Goal: Transaction & Acquisition: Obtain resource

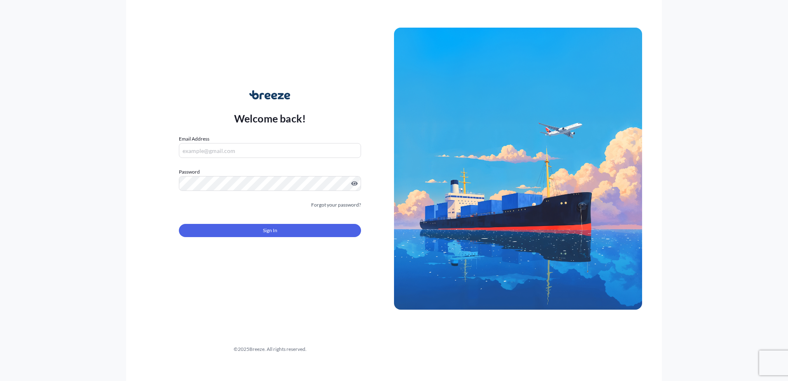
type input "[PERSON_NAME][EMAIL_ADDRESS][PERSON_NAME][DOMAIN_NAME]"
click at [274, 237] on form "Email Address [PERSON_NAME][EMAIL_ADDRESS][PERSON_NAME][DOMAIN_NAME] Password M…" at bounding box center [270, 191] width 182 height 112
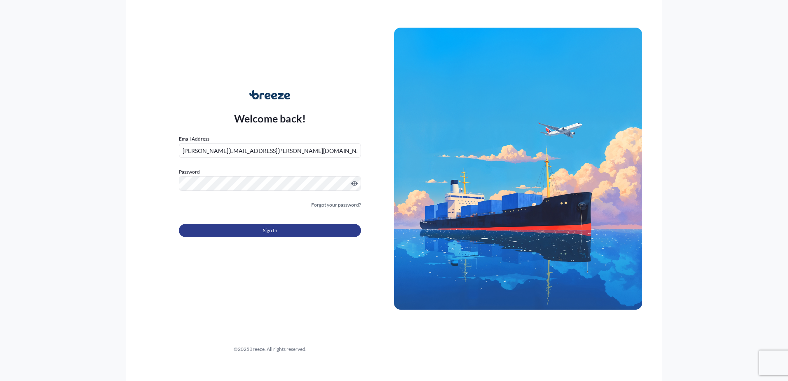
click at [274, 235] on button "Sign In" at bounding box center [270, 230] width 182 height 13
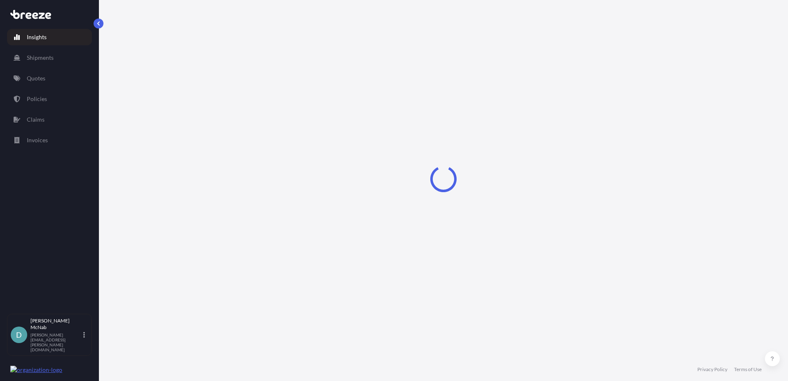
select select "2025"
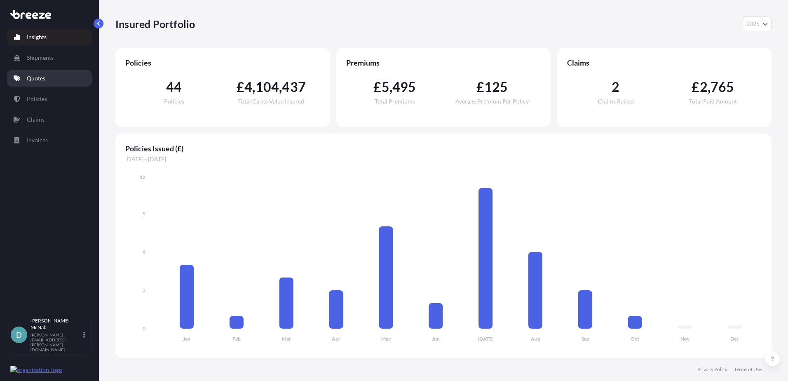
click at [32, 72] on link "Quotes" at bounding box center [49, 78] width 85 height 16
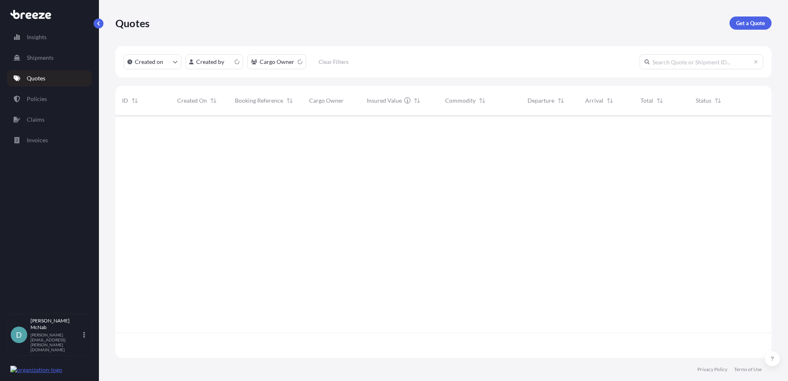
scroll to position [241, 650]
click at [747, 26] on p "Get a Quote" at bounding box center [750, 23] width 29 height 8
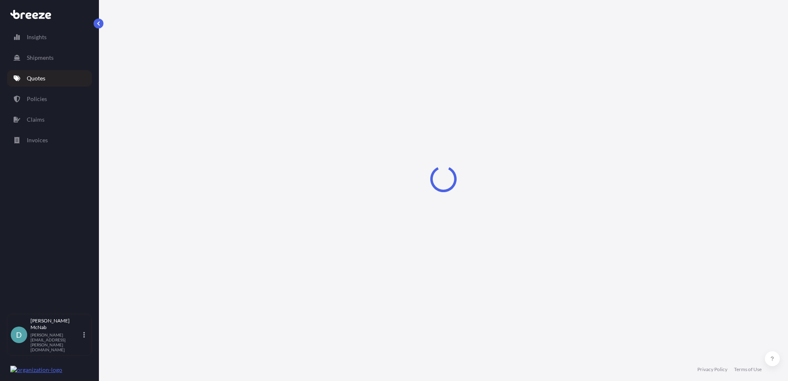
select select "Sea"
select select "1"
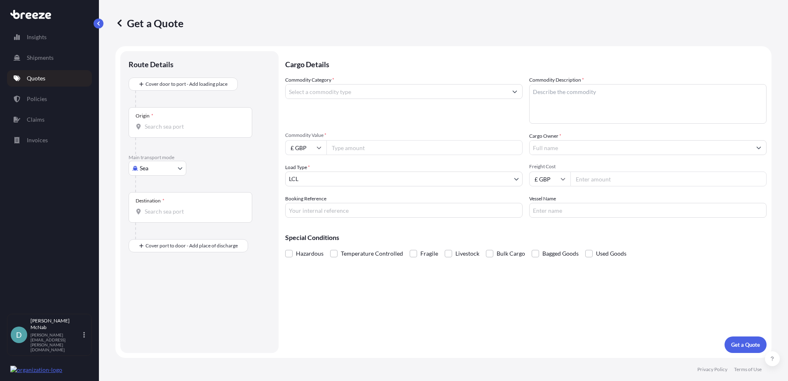
click at [166, 163] on body "Insights Shipments Quotes Policies Claims Invoices D [PERSON_NAME] [PERSON_NAME…" at bounding box center [394, 190] width 788 height 381
click at [150, 218] on span "Road" at bounding box center [150, 219] width 13 height 8
select select "Road"
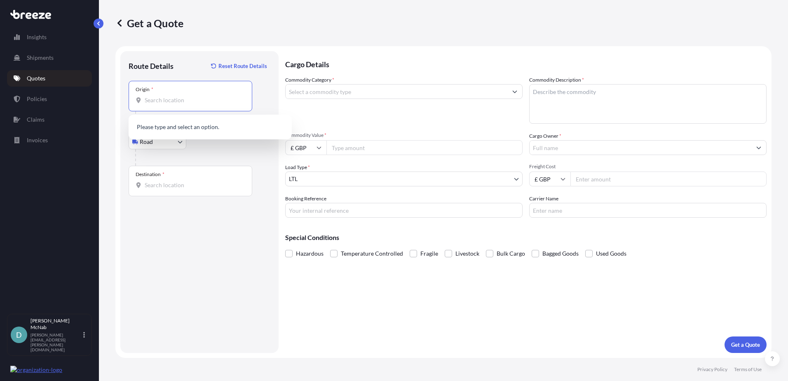
click at [169, 102] on input "Origin *" at bounding box center [193, 100] width 97 height 8
click at [169, 104] on input "Origin * Please select an origin" at bounding box center [193, 100] width 97 height 8
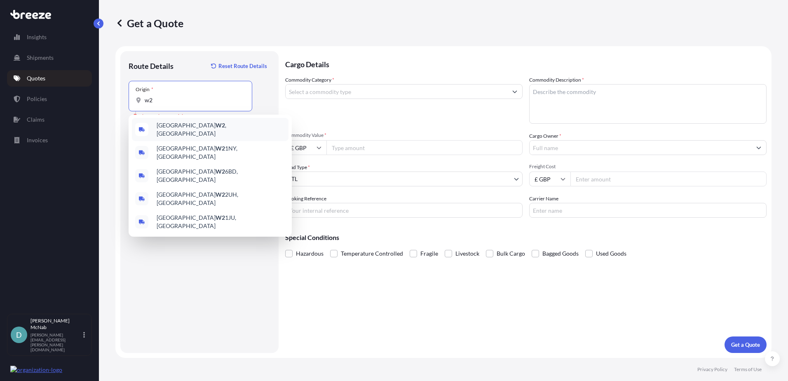
click at [193, 122] on div "[GEOGRAPHIC_DATA] W2 , [GEOGRAPHIC_DATA]" at bounding box center [210, 129] width 157 height 23
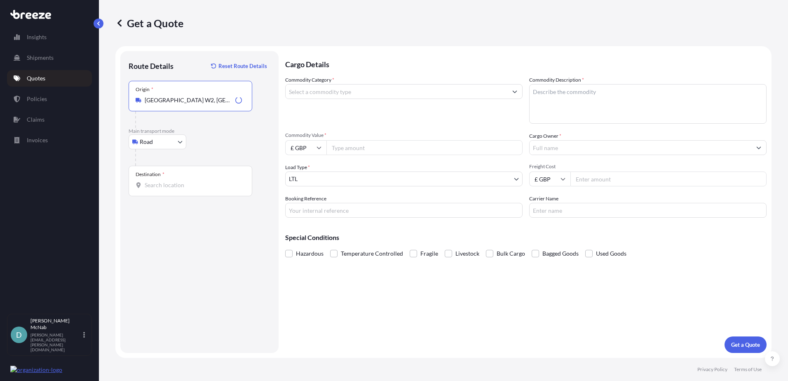
type input "[GEOGRAPHIC_DATA] W2, [GEOGRAPHIC_DATA]"
click at [149, 187] on input "Destination *" at bounding box center [193, 185] width 97 height 8
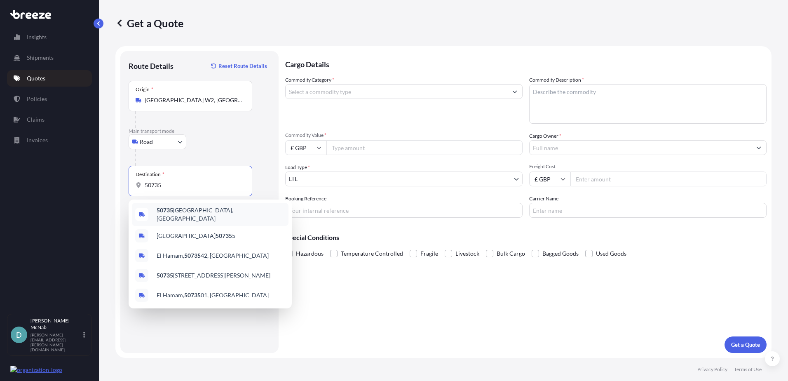
click at [183, 214] on span "50735 [GEOGRAPHIC_DATA], [GEOGRAPHIC_DATA]" at bounding box center [221, 214] width 129 height 16
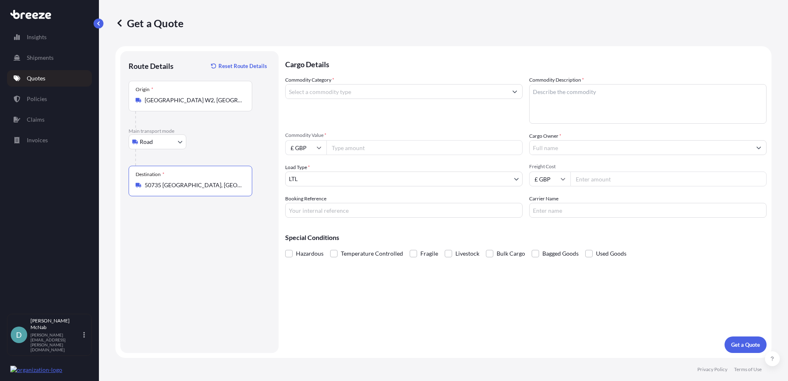
type input "50735 [GEOGRAPHIC_DATA], [GEOGRAPHIC_DATA]"
click at [314, 89] on input "Commodity Category *" at bounding box center [397, 91] width 222 height 15
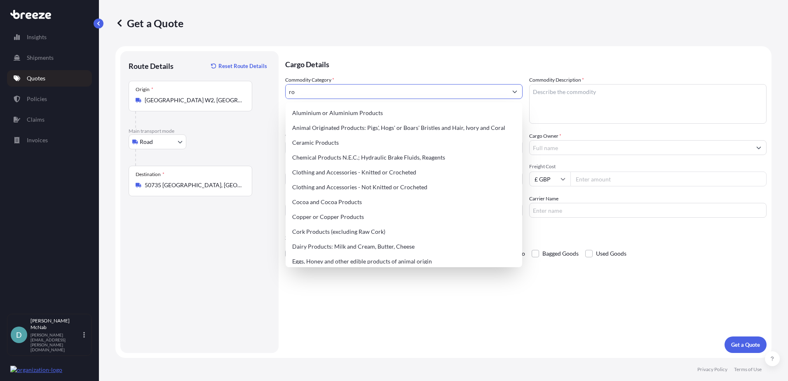
type input "r"
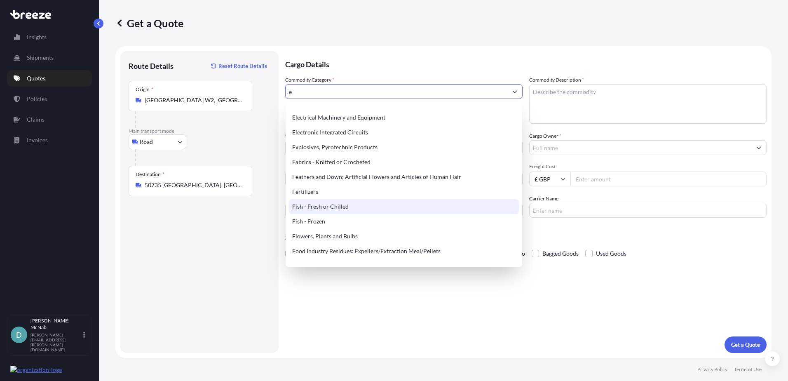
scroll to position [371, 0]
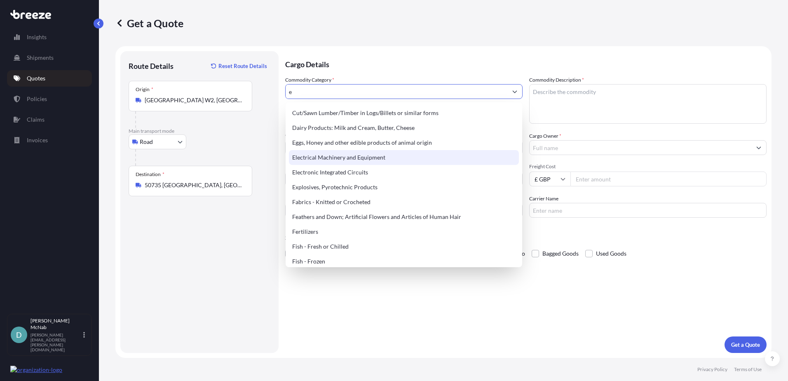
click at [334, 162] on div "Electrical Machinery and Equipment" at bounding box center [404, 157] width 230 height 15
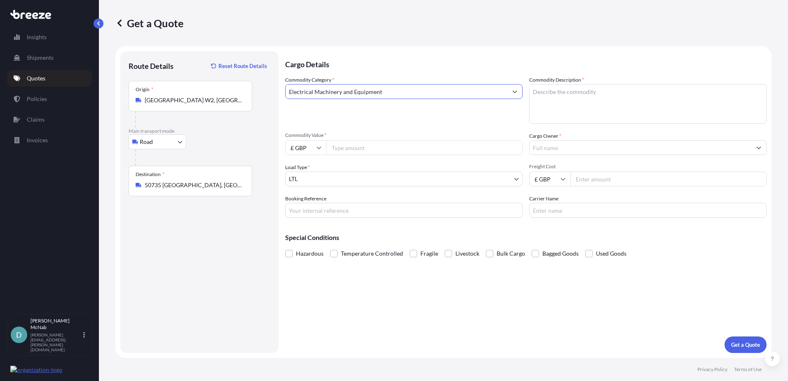
type input "Electrical Machinery and Equipment"
click at [552, 94] on textarea "Commodity Description *" at bounding box center [647, 104] width 237 height 40
type textarea "robot"
type input "250000"
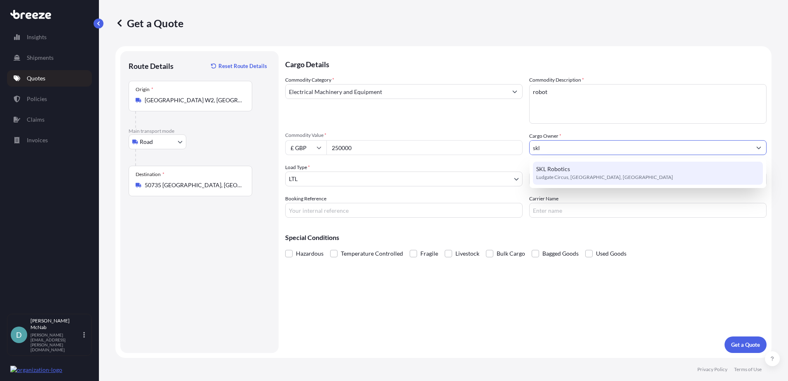
click at [563, 173] on span "SKL Robotics" at bounding box center [553, 169] width 34 height 8
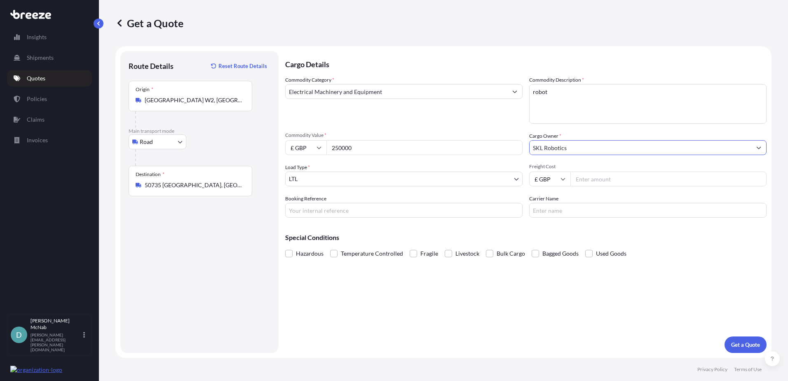
type input "SKL Robotics"
click at [436, 182] on body "Insights Shipments Quotes Policies Claims Invoices D [PERSON_NAME] [PERSON_NAME…" at bounding box center [394, 190] width 788 height 381
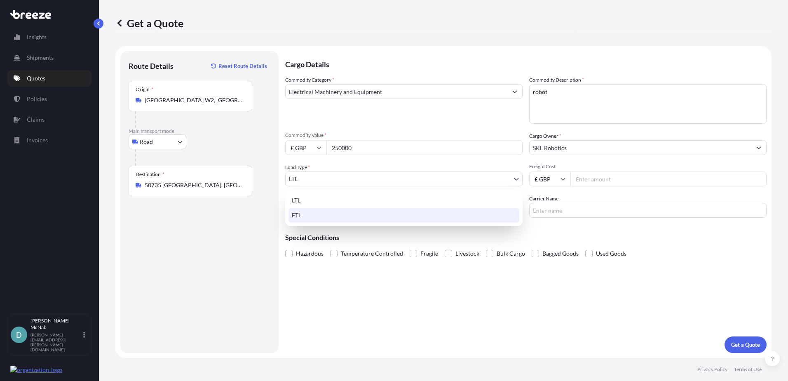
click at [330, 212] on div "FTL" at bounding box center [403, 215] width 231 height 15
select select "2"
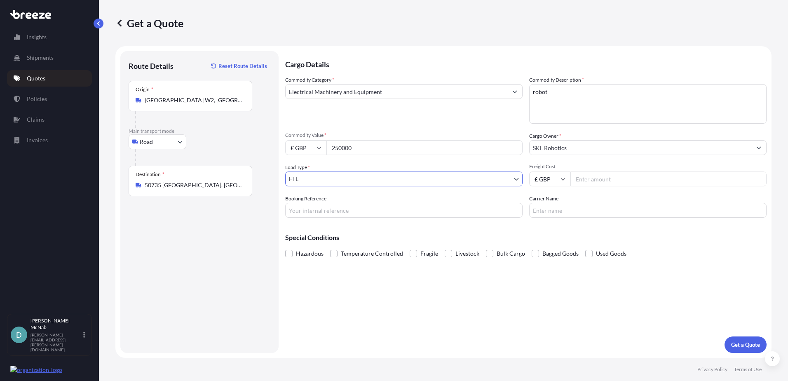
click at [579, 184] on input "Freight Cost" at bounding box center [668, 178] width 196 height 15
type input "650"
click at [745, 338] on button "Get a Quote" at bounding box center [745, 344] width 42 height 16
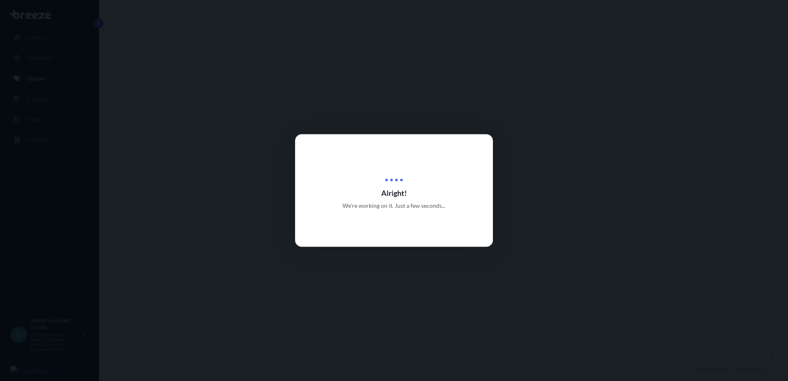
select select "Road"
select select "2"
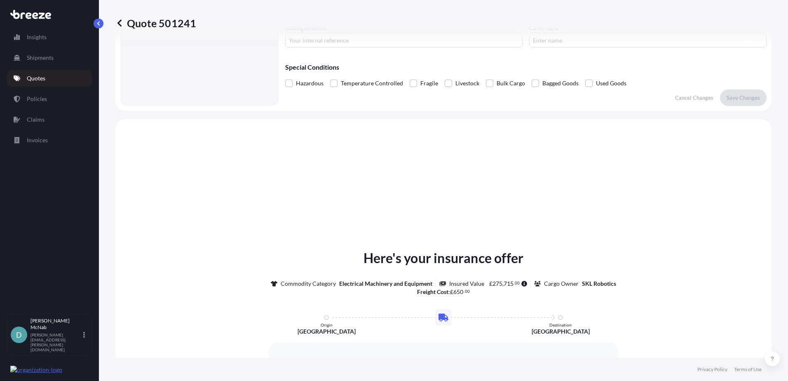
scroll to position [248, 0]
